Goal: Information Seeking & Learning: Learn about a topic

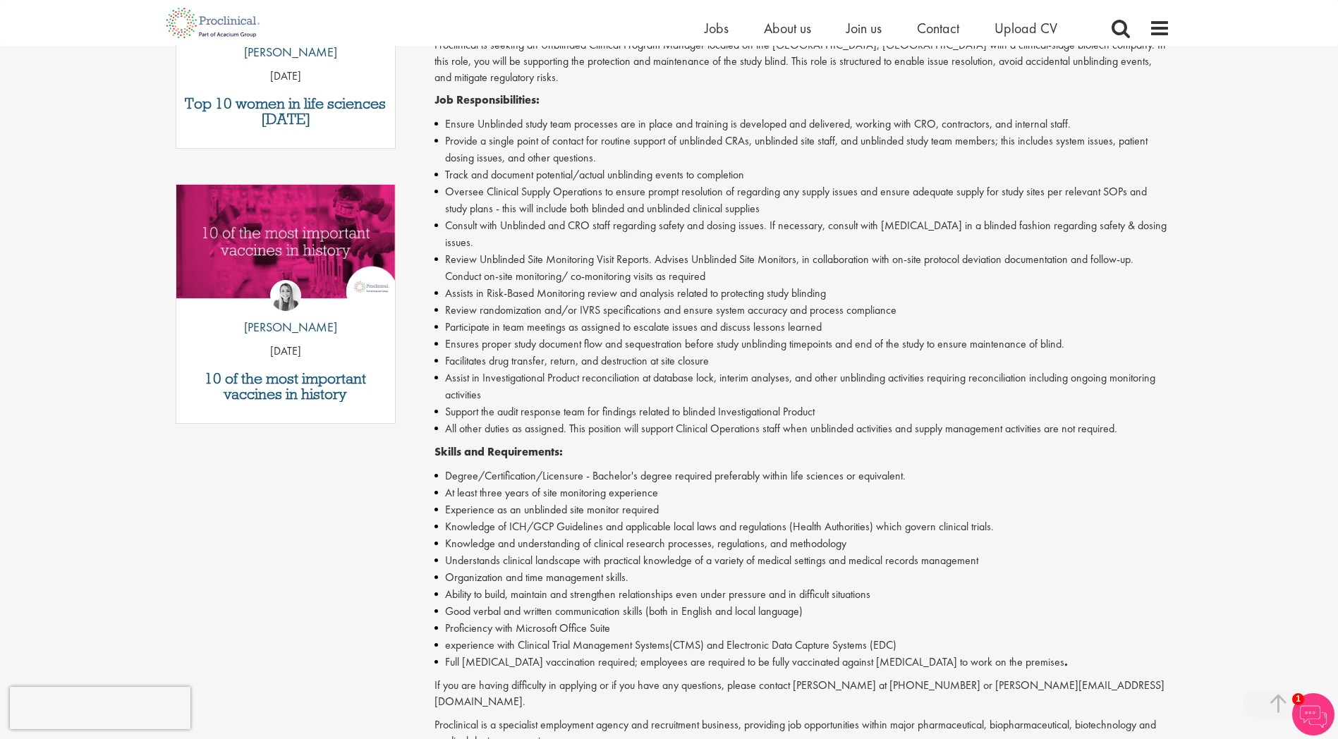
scroll to position [327, 0]
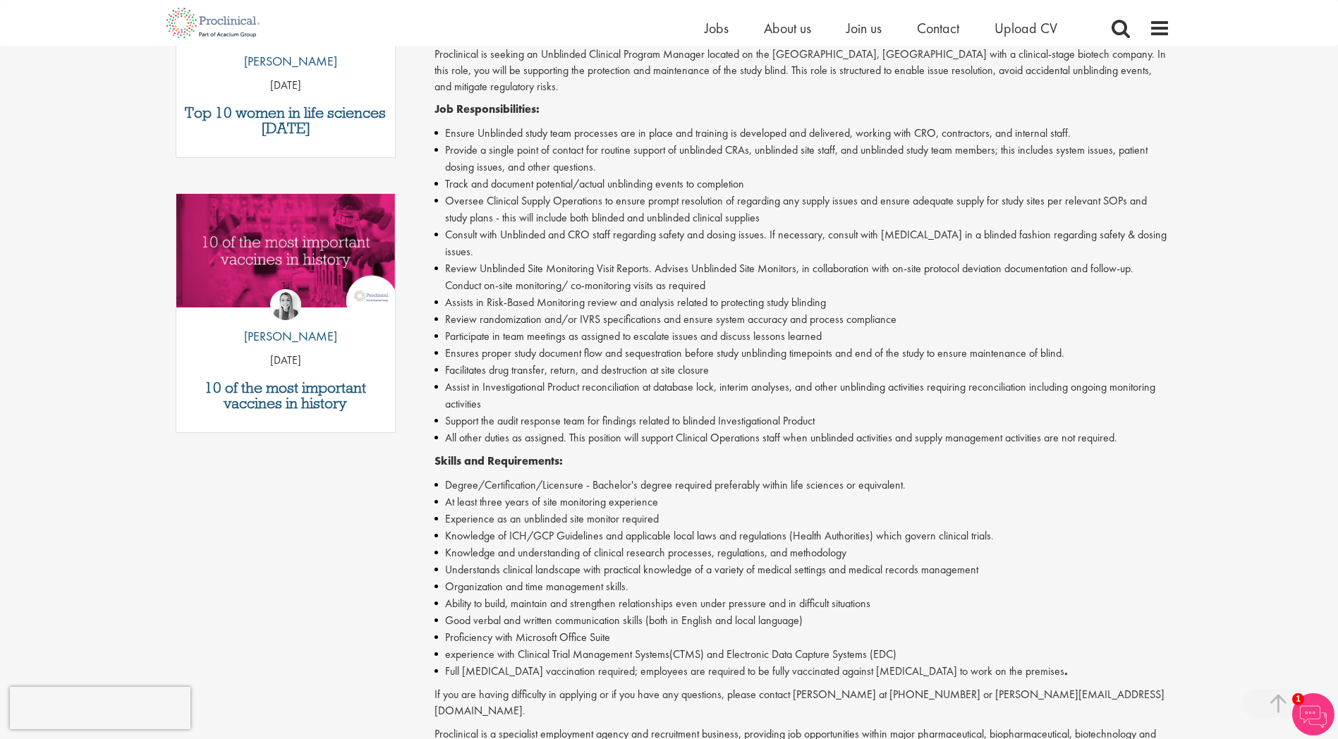
click at [477, 345] on li "Ensures proper study document flow and sequestration before study unblinding ti…" at bounding box center [802, 353] width 736 height 17
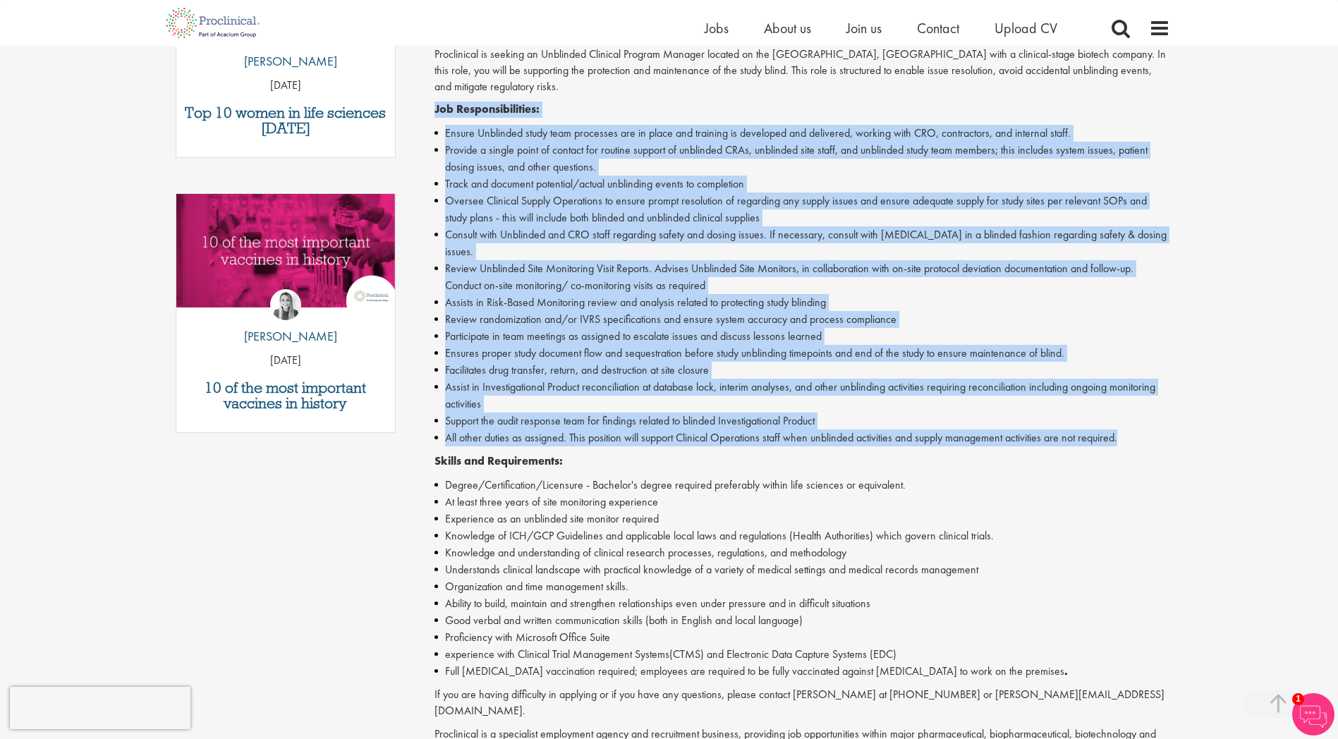
drag, startPoint x: 1145, startPoint y: 425, endPoint x: 423, endPoint y: 100, distance: 791.4
click at [423, 100] on div "Unblinded Clinical Program Manager Salary: Highly Competitive Salary Job type: …" at bounding box center [796, 386] width 767 height 1110
click at [422, 105] on div "Unblinded Clinical Program Manager Salary: Highly Competitive Salary Job type: …" at bounding box center [796, 386] width 767 height 1110
drag, startPoint x: 427, startPoint y: 97, endPoint x: 1145, endPoint y: 425, distance: 790.3
click at [1145, 425] on div "Unblinded Clinical Program Manager Salary: Highly Competitive Salary Job type: …" at bounding box center [796, 386] width 767 height 1110
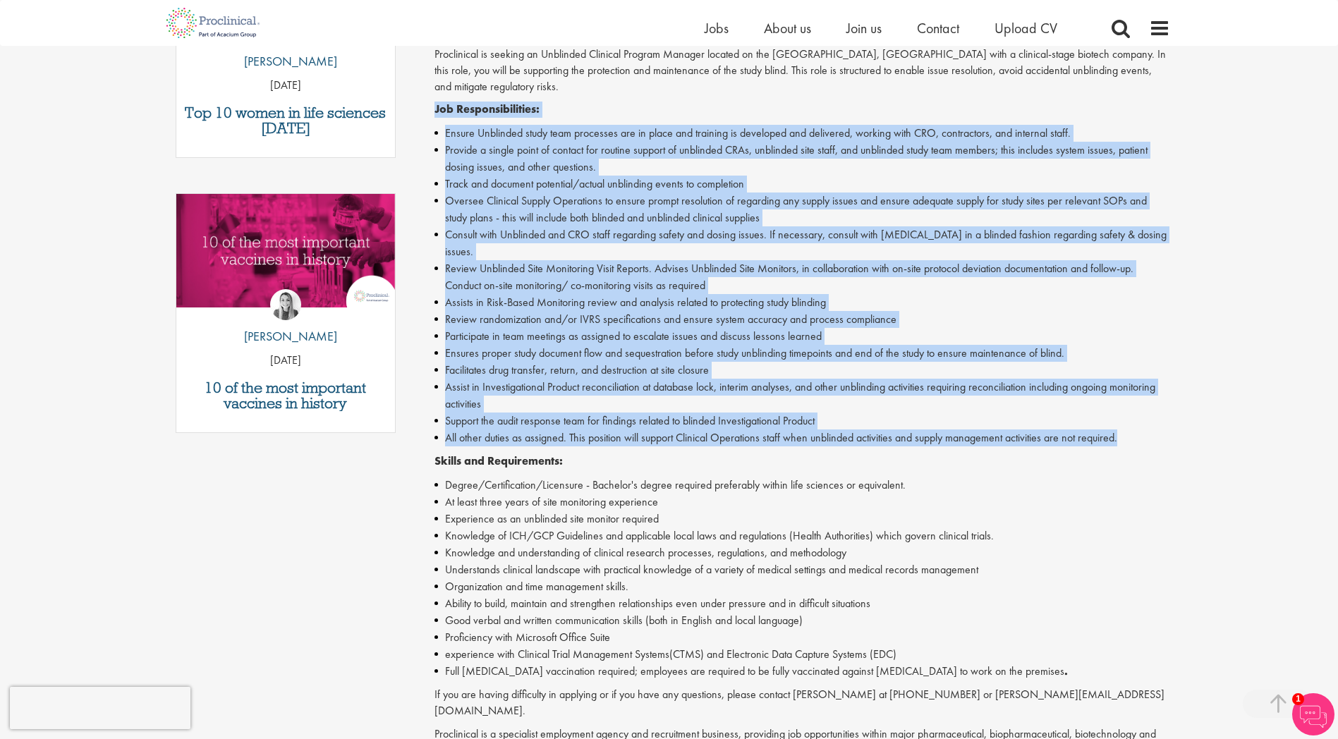
click at [1145, 430] on li "All other duties as assigned. This position will support Clinical Operations st…" at bounding box center [802, 438] width 736 height 17
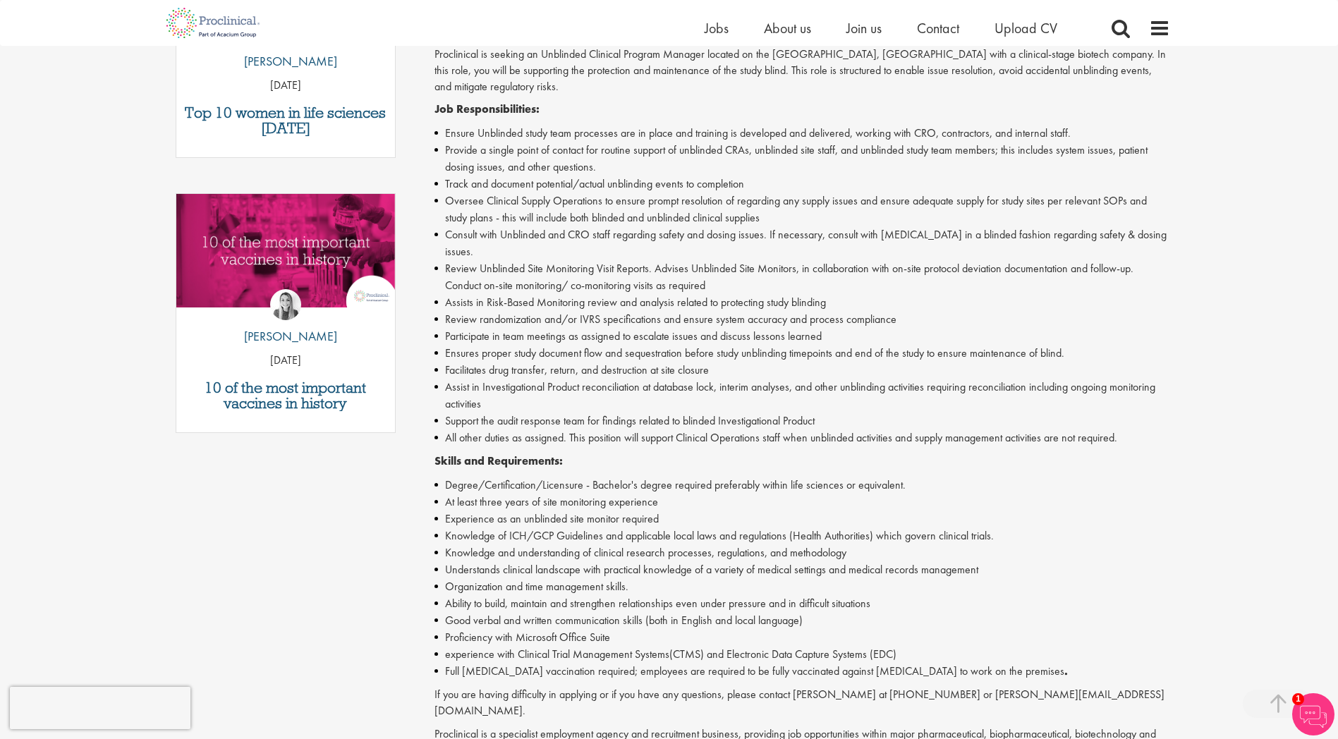
click at [427, 86] on div "Unblinded Clinical Program Manager Salary: Highly Competitive Salary Job type: …" at bounding box center [796, 386] width 767 height 1110
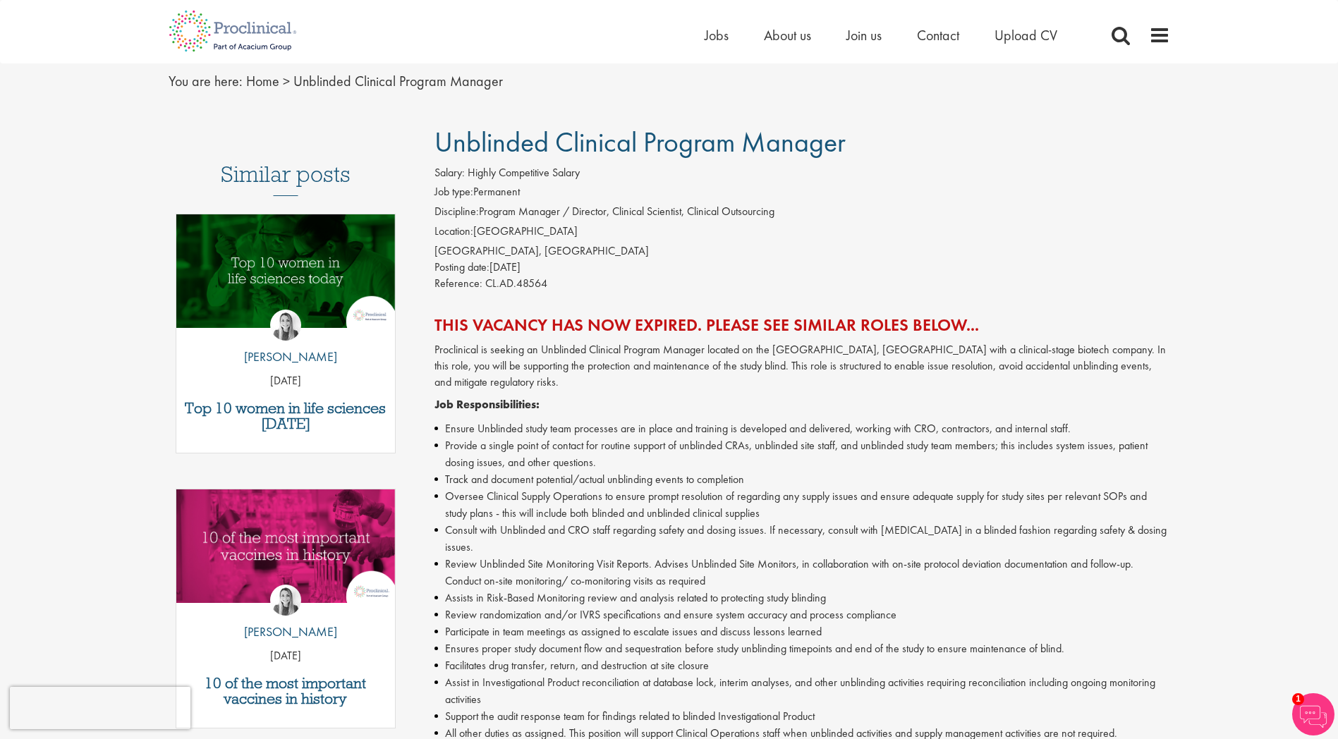
scroll to position [0, 0]
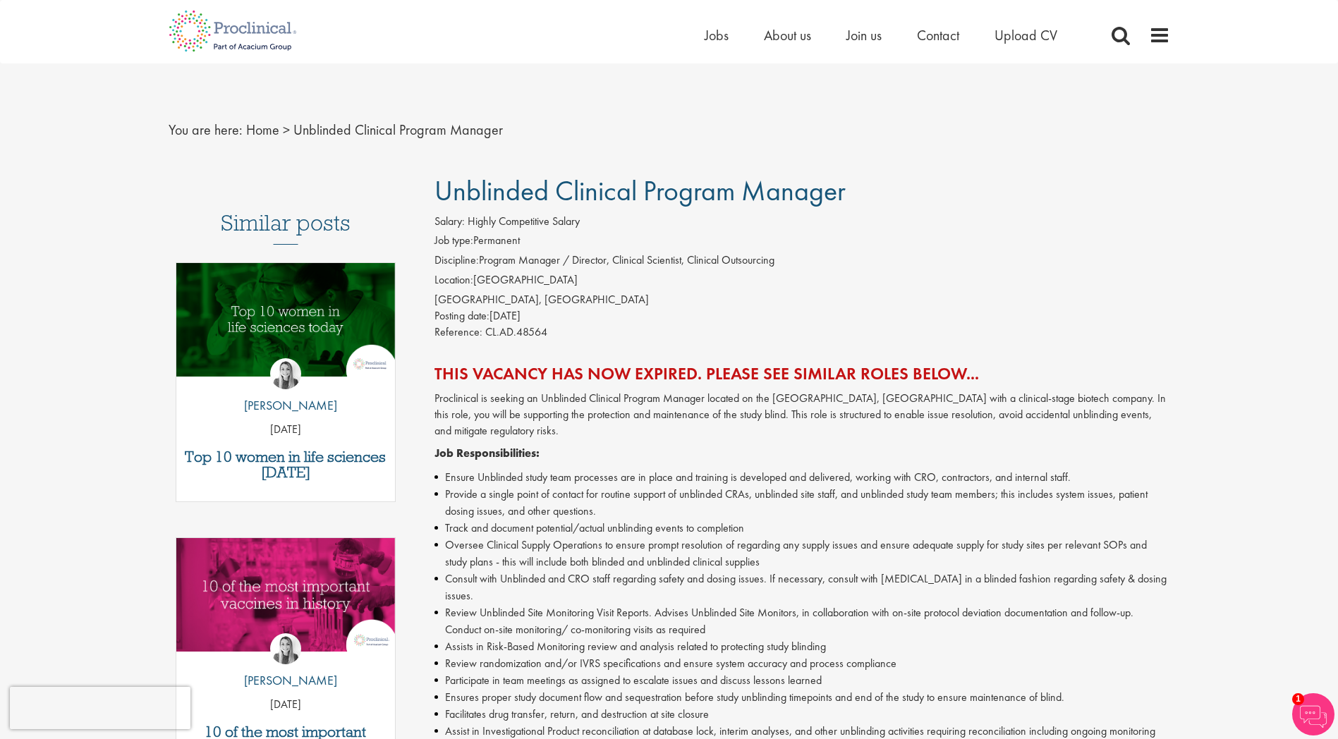
click at [655, 571] on li "Consult with Unblinded and CRO staff regarding safety and dosing issues. If nec…" at bounding box center [802, 588] width 736 height 34
